Goal: Transaction & Acquisition: Book appointment/travel/reservation

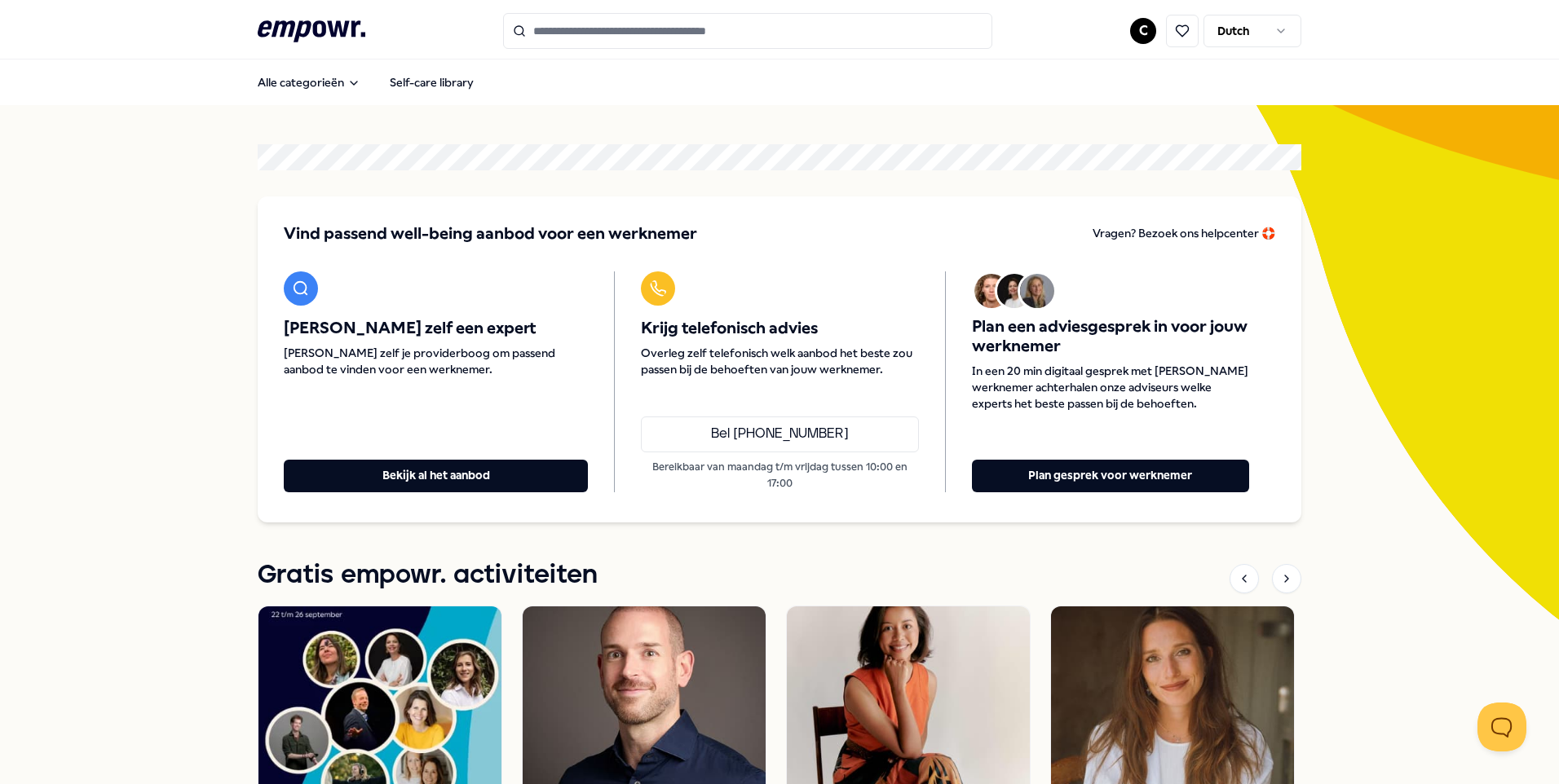
scroll to position [163, 0]
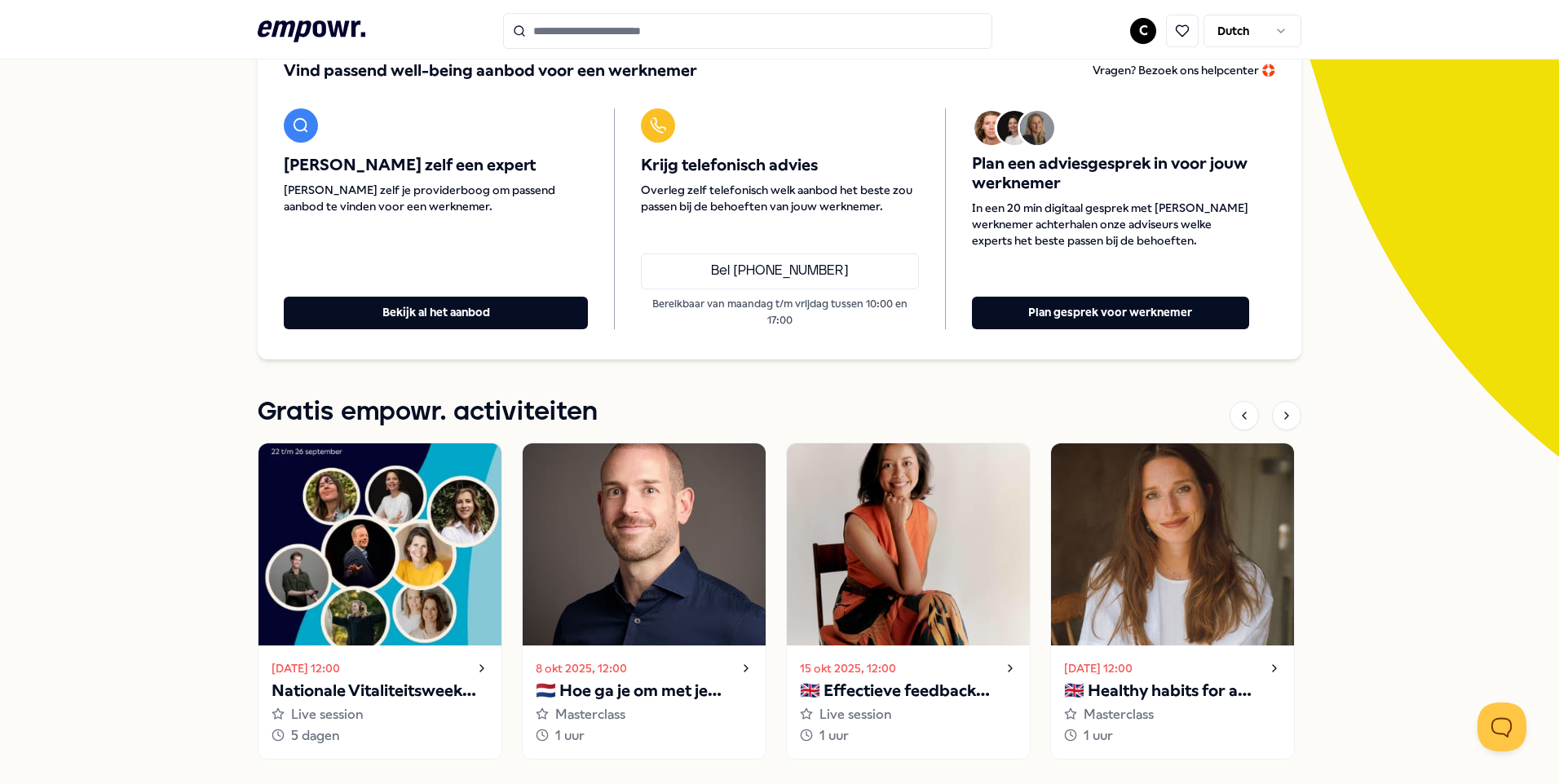
click at [557, 34] on input "Search for products, categories or subcategories" at bounding box center [748, 30] width 489 height 36
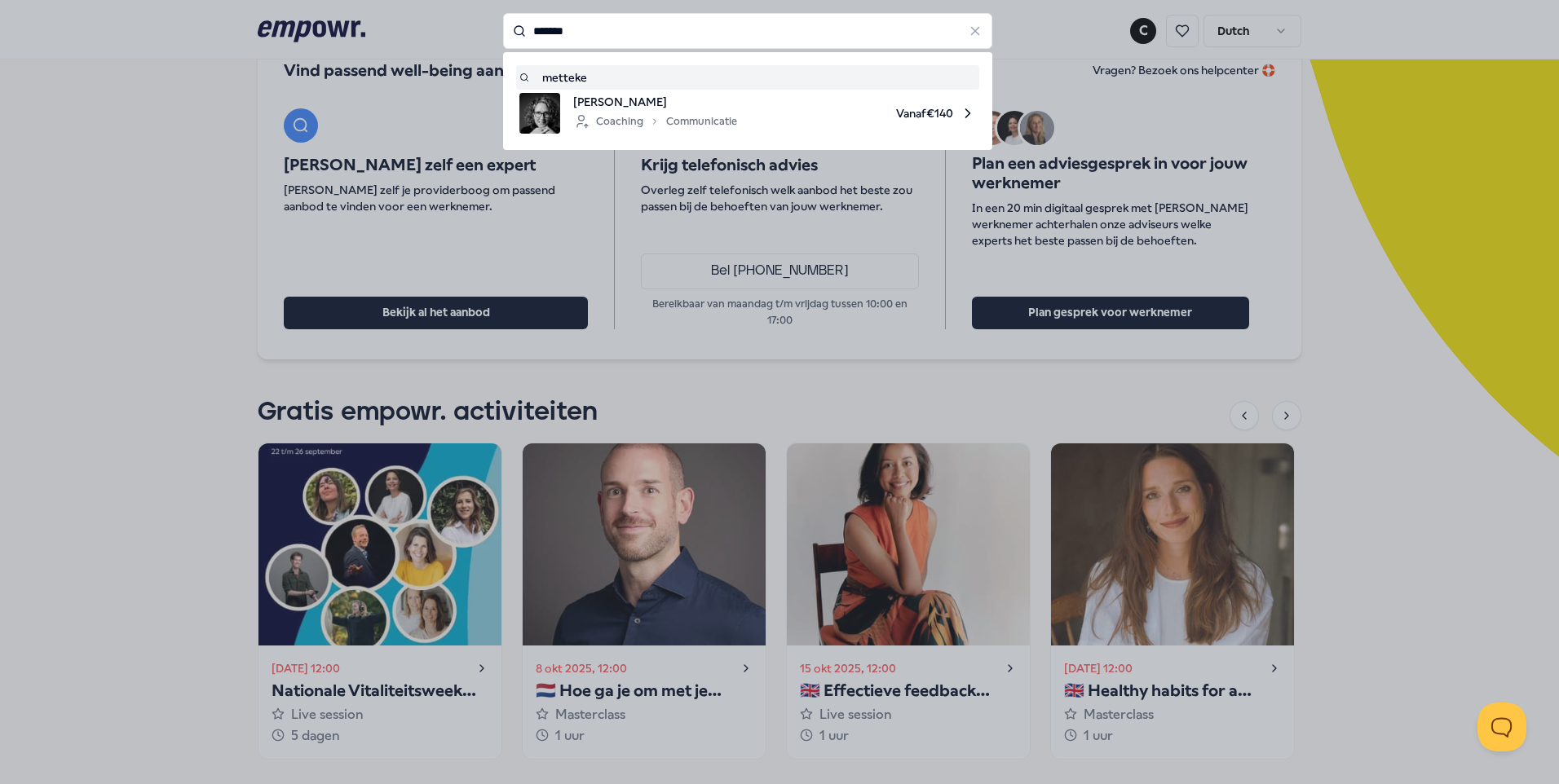
type input "*******"
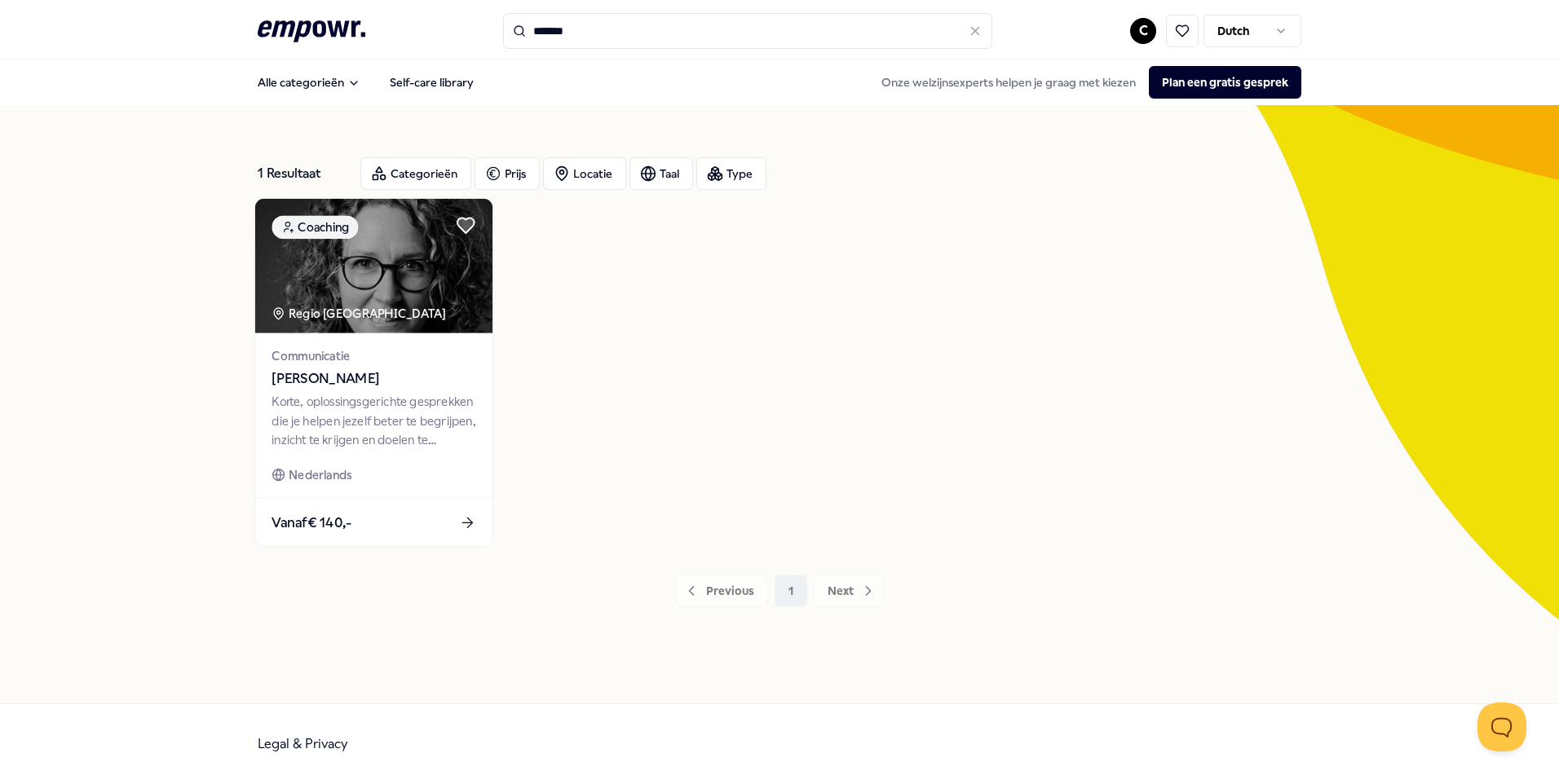
click at [370, 385] on span "[PERSON_NAME]" at bounding box center [374, 379] width 204 height 22
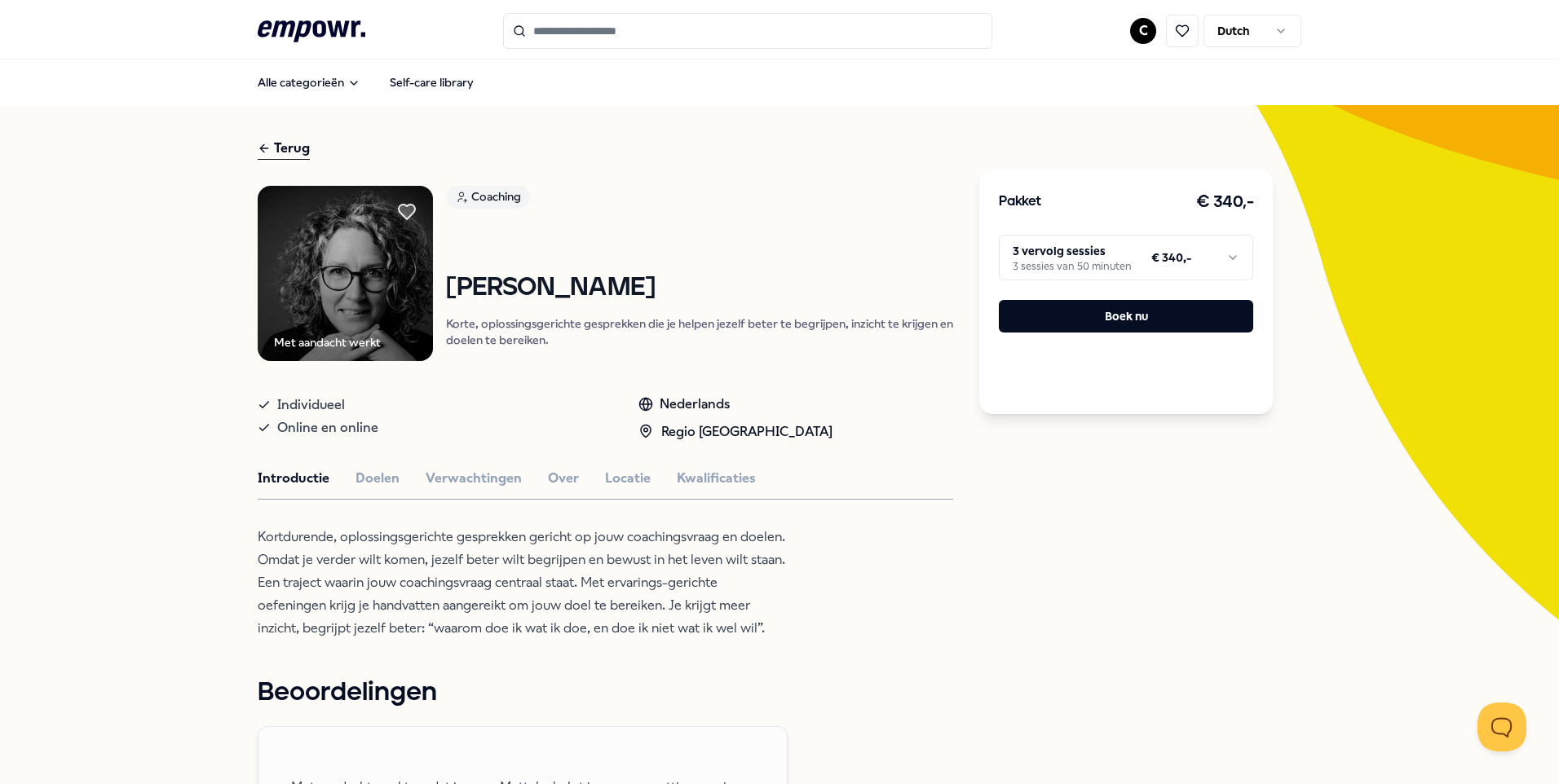
click at [1228, 252] on html ".empowr-logo_svg__cls-1{fill:#03032f} C Dutch Alle categorieën Self-care librar…" at bounding box center [780, 392] width 1559 height 784
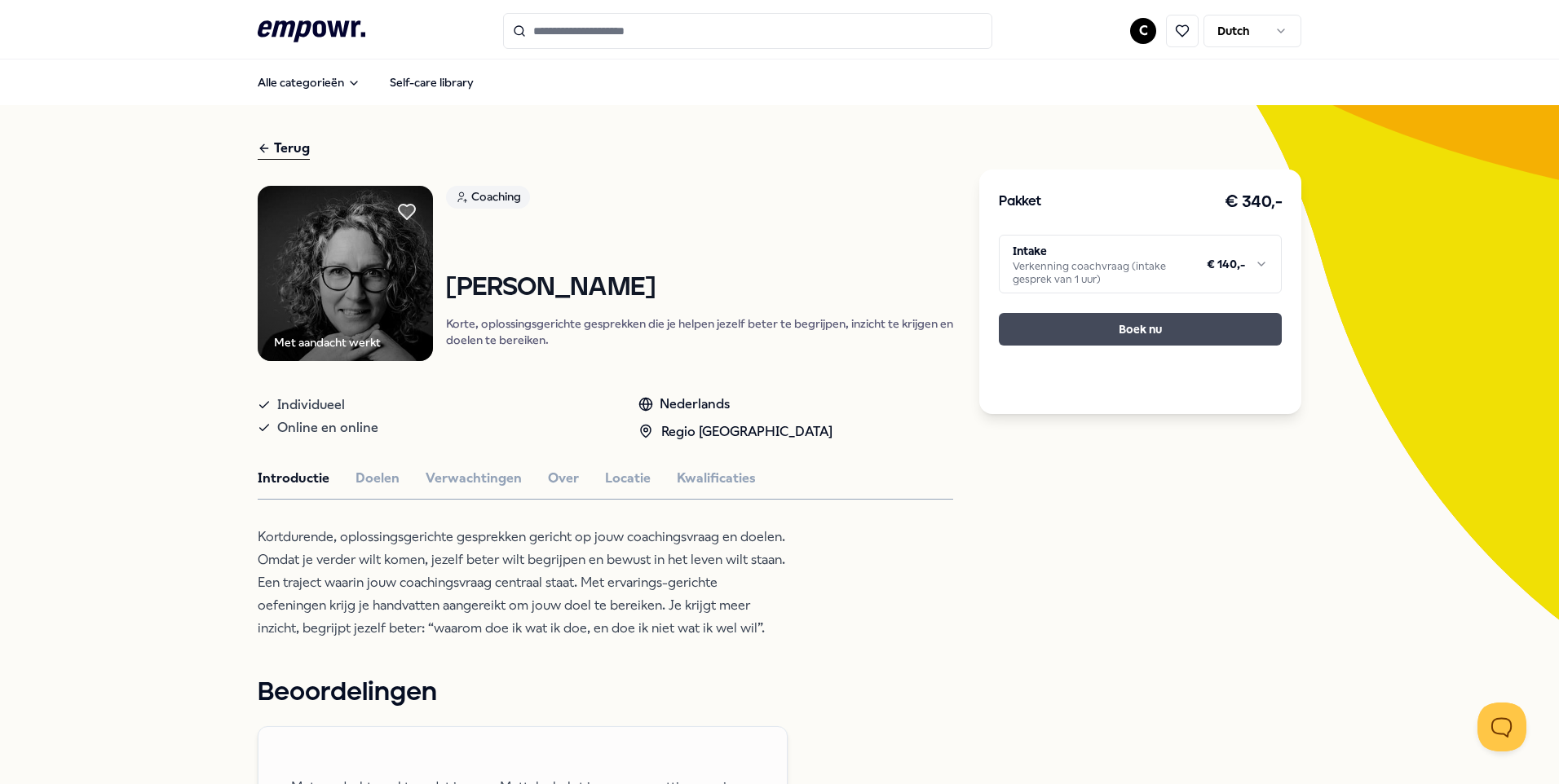
click at [1134, 326] on button "Boek nu" at bounding box center [1141, 329] width 283 height 32
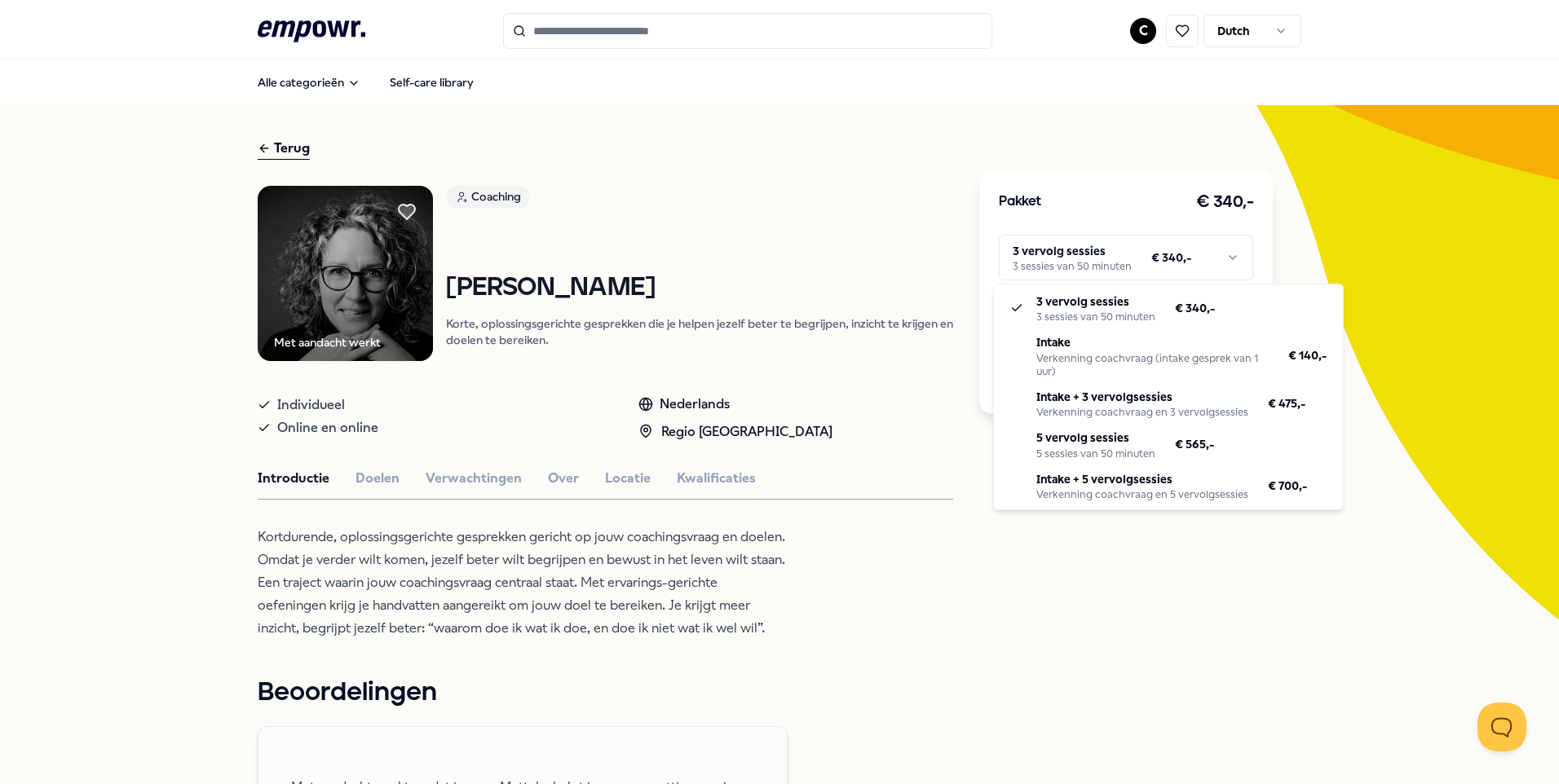
click at [1227, 255] on html ".empowr-logo_svg__cls-1{fill:#03032f} C Dutch Alle categorieën Self-care librar…" at bounding box center [780, 392] width 1559 height 784
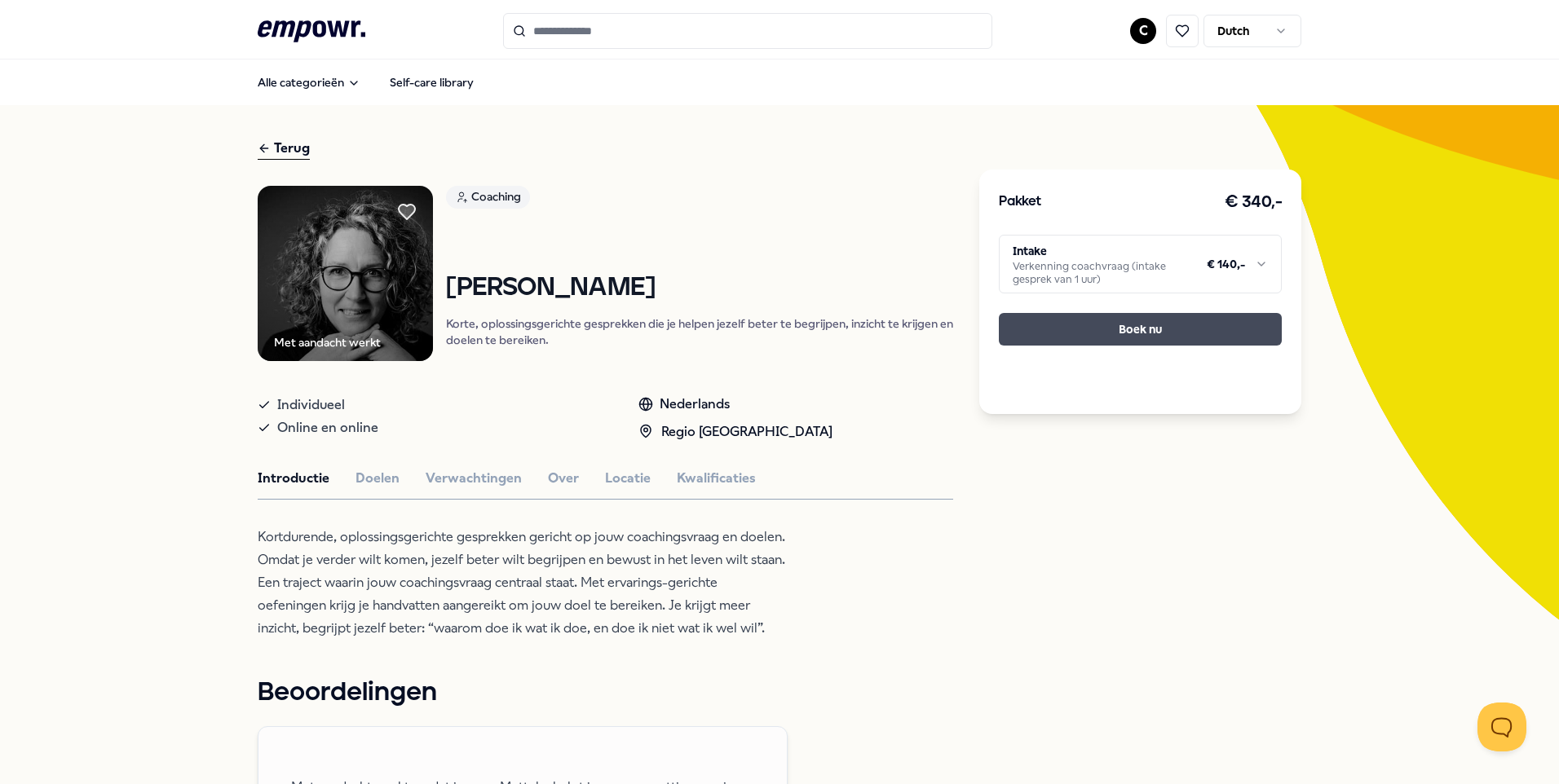
click at [1147, 334] on button "Boek nu" at bounding box center [1141, 329] width 283 height 32
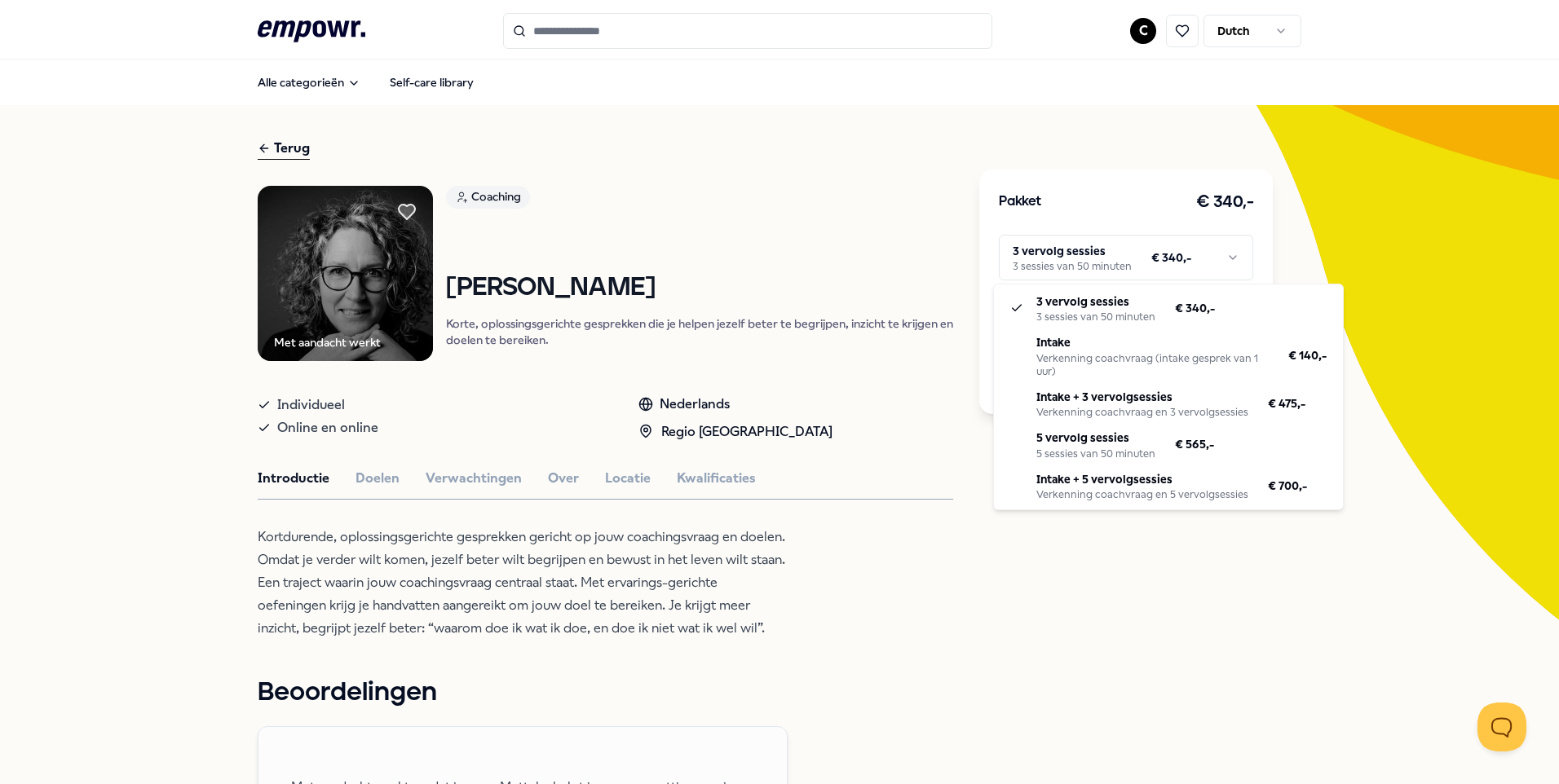
click at [1228, 256] on html ".empowr-logo_svg__cls-1{fill:#03032f} C Dutch Alle categorieën Self-care librar…" at bounding box center [780, 392] width 1559 height 784
